Goal: Information Seeking & Learning: Learn about a topic

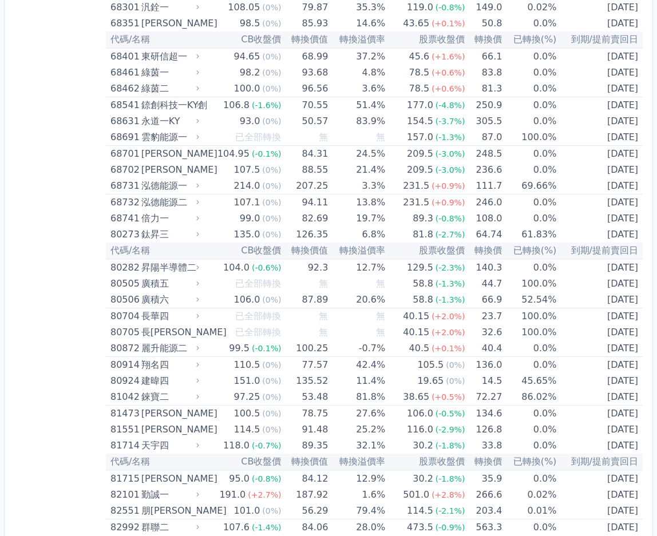
scroll to position [6195, 0]
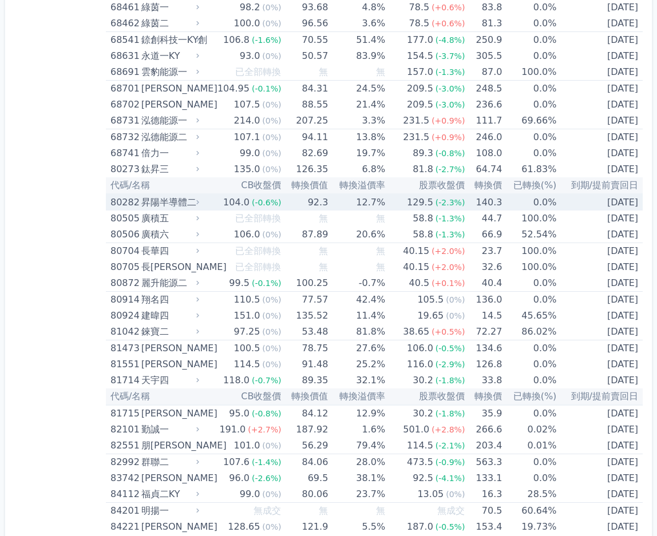
click at [197, 198] on div "昇陽半導體二" at bounding box center [168, 202] width 55 height 15
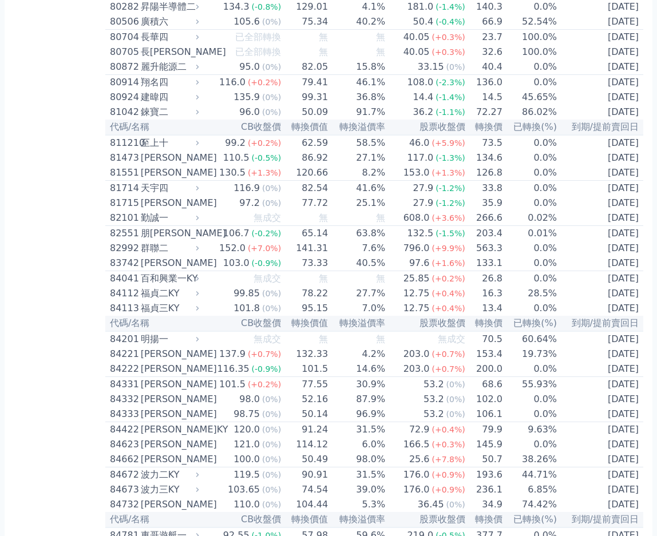
scroll to position [5730, 0]
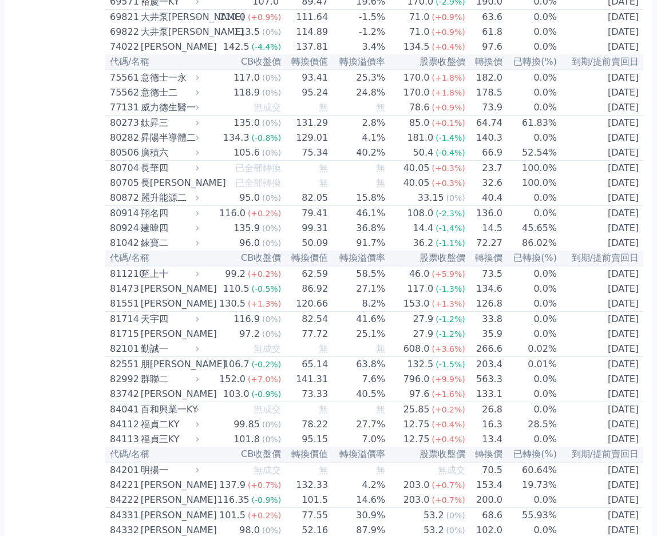
click at [201, 137] on icon at bounding box center [196, 137] width 7 height 7
click at [196, 135] on div "昇陽半導體二" at bounding box center [169, 138] width 56 height 14
click at [210, 137] on td "134.3 (-0.8%)" at bounding box center [242, 137] width 80 height 15
click at [298, 137] on td "129.01" at bounding box center [304, 137] width 47 height 15
